Goal: Task Accomplishment & Management: Manage account settings

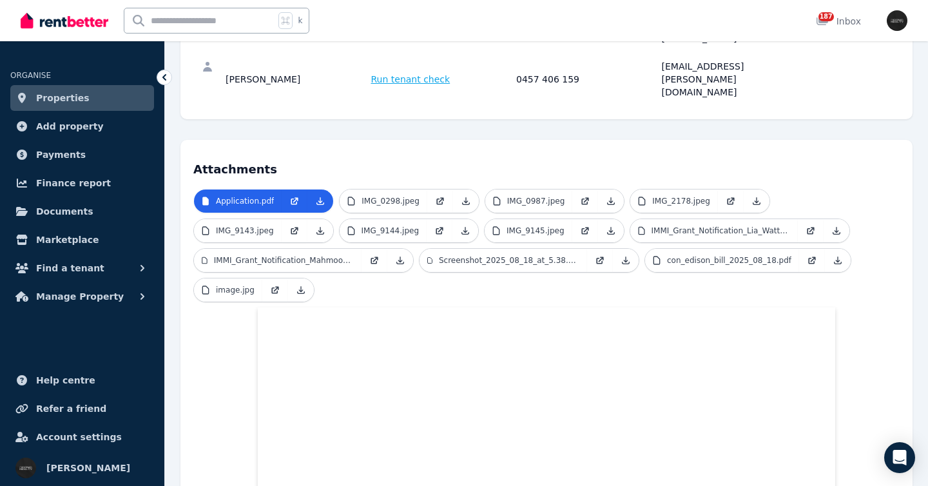
click at [106, 96] on link "Properties" at bounding box center [82, 98] width 144 height 26
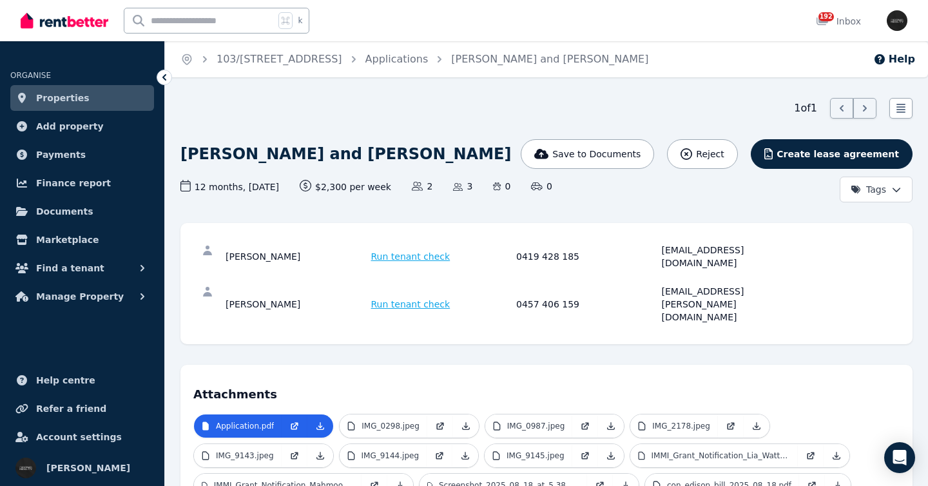
click at [119, 101] on link "Properties" at bounding box center [82, 98] width 144 height 26
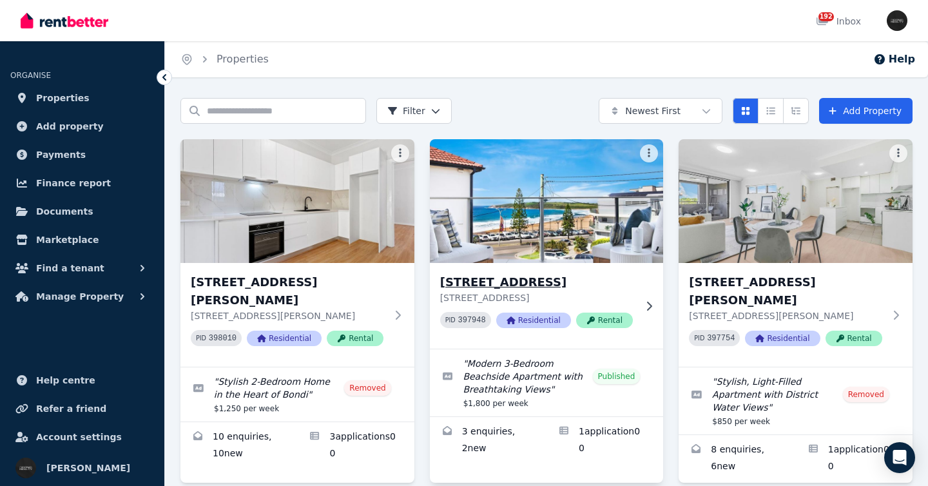
click at [626, 277] on h3 "1/2 Severn St, Maroubra" at bounding box center [537, 282] width 195 height 18
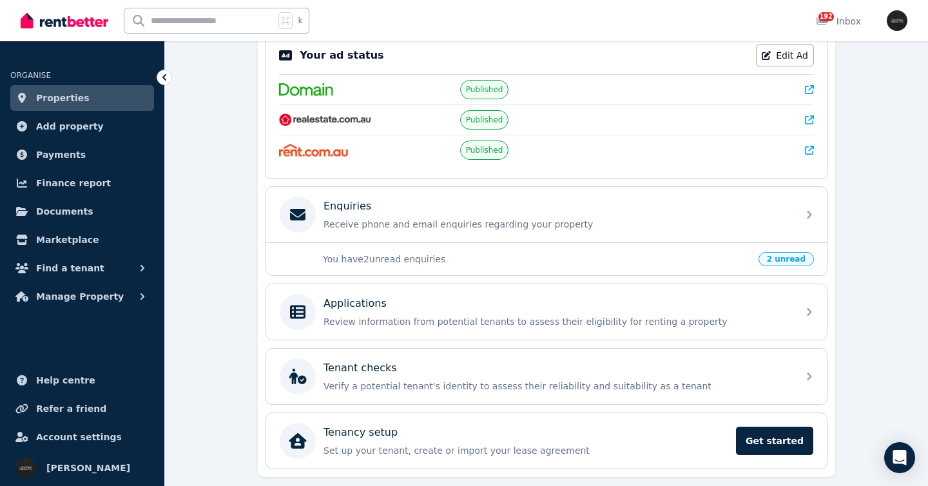
scroll to position [275, 0]
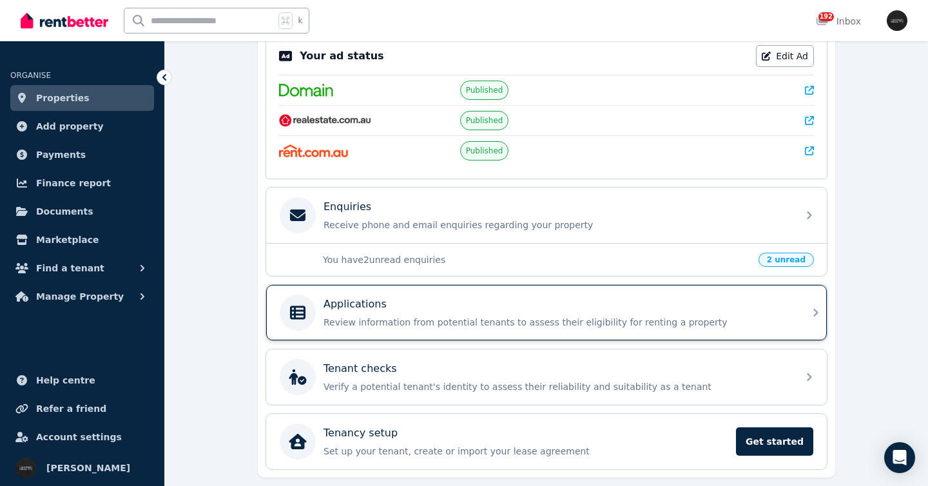
click at [772, 298] on div "Applications" at bounding box center [557, 304] width 467 height 15
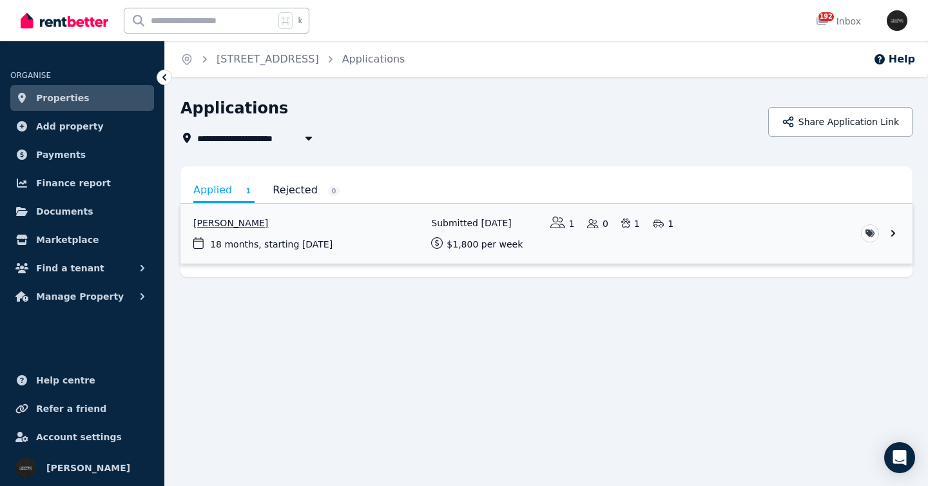
click at [812, 235] on link "View application: Ashlee Donohue" at bounding box center [546, 234] width 732 height 60
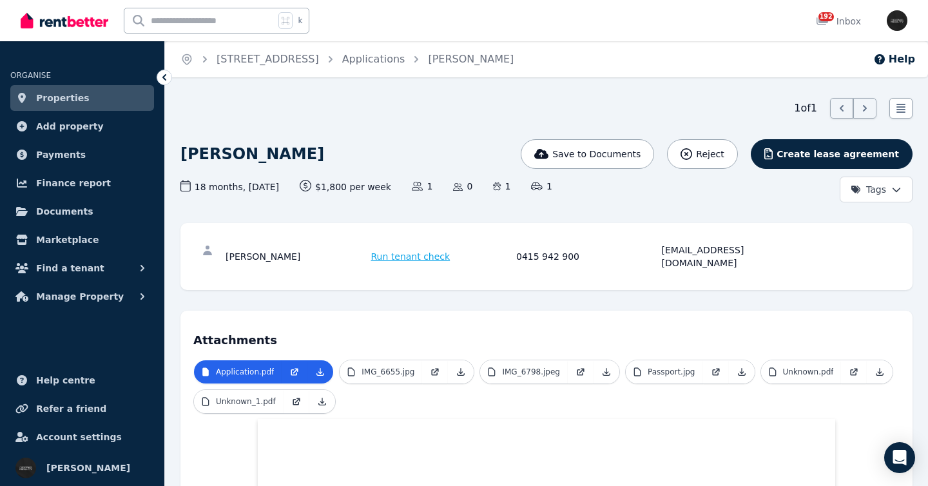
scroll to position [406, 0]
